Goal: Go to known website: Access a specific website the user already knows

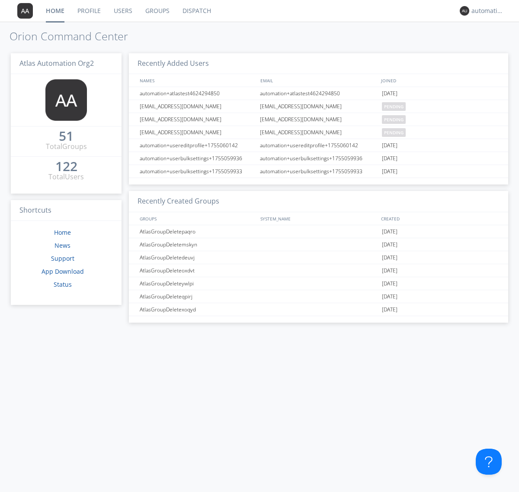
click at [196, 11] on link "Dispatch" at bounding box center [197, 11] width 42 height 22
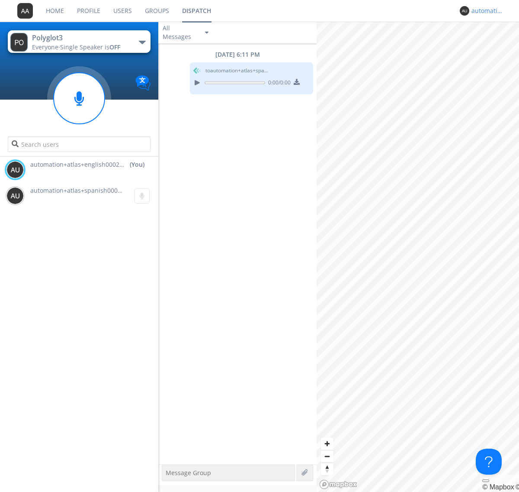
click at [486, 11] on div "automation+atlas+english0002+org2" at bounding box center [488, 10] width 32 height 9
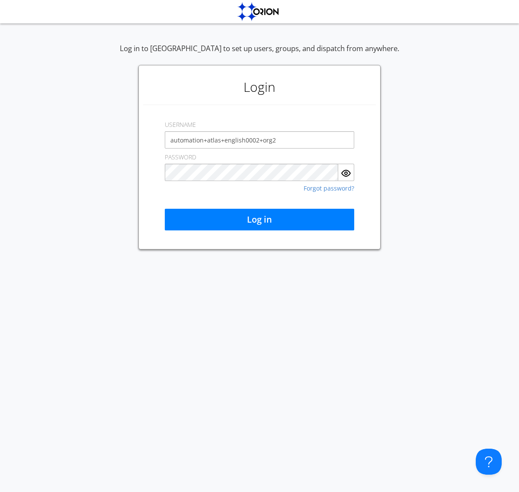
type input "automation+atlas+english0002+org2"
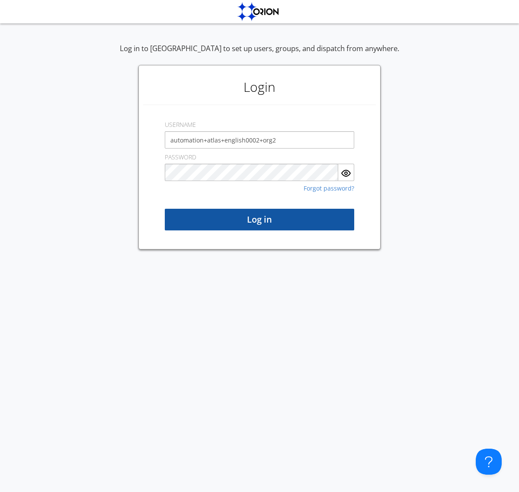
click at [260, 219] on button "Log in" at bounding box center [260, 220] width 190 height 22
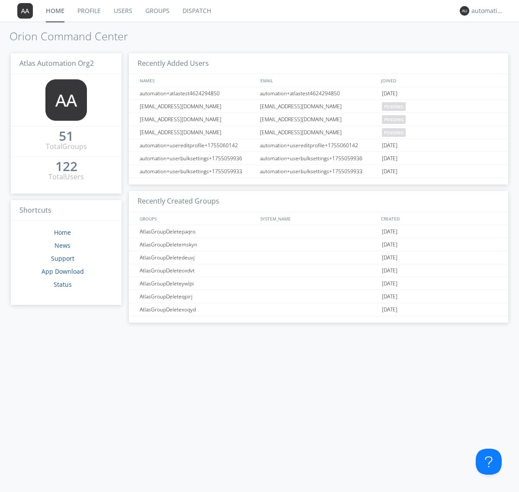
click at [196, 11] on link "Dispatch" at bounding box center [197, 11] width 42 height 22
